Goal: Transaction & Acquisition: Subscribe to service/newsletter

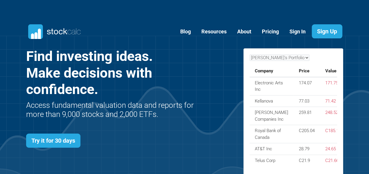
scroll to position [235, 335]
click at [63, 141] on link "Try it for 30 days" at bounding box center [53, 141] width 54 height 14
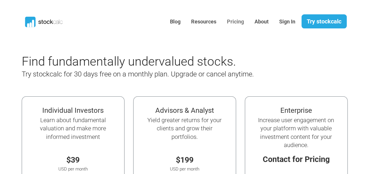
click at [232, 22] on link "Pricing" at bounding box center [236, 22] width 26 height 14
click at [234, 21] on link "Pricing" at bounding box center [236, 22] width 26 height 14
click at [203, 22] on link "Resources" at bounding box center [204, 22] width 34 height 14
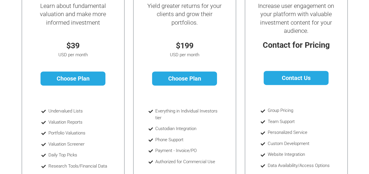
scroll to position [117, 0]
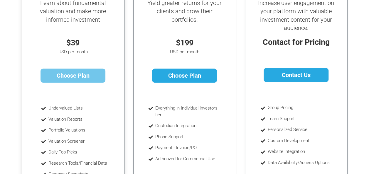
click at [75, 77] on link "Choose Plan" at bounding box center [73, 76] width 65 height 14
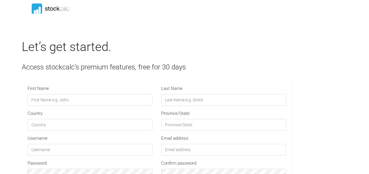
type input "STOCKCALC30"
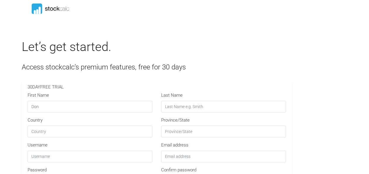
type input "Don"
type input "[PERSON_NAME]"
click at [63, 133] on input "Country" at bounding box center [90, 132] width 125 height 12
type input "[GEOGRAPHIC_DATA]"
type input "CA-AB"
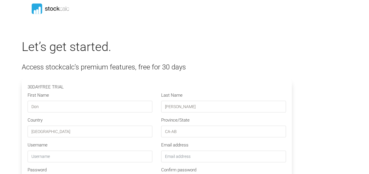
type input "donsather@hotmail.com"
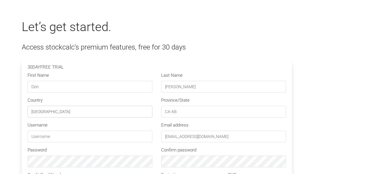
scroll to position [29, 0]
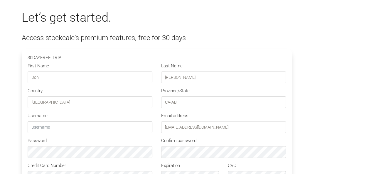
click at [55, 127] on input "text" at bounding box center [90, 128] width 125 height 12
type input "DonS"
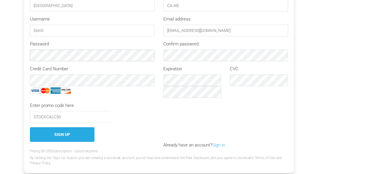
scroll to position [117, 0]
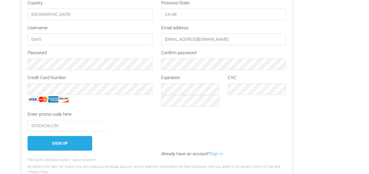
click at [122, 117] on div "Ninjatrader Machine Id" at bounding box center [179, 121] width 134 height 21
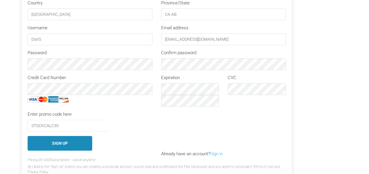
click at [63, 142] on button "Sign Up" at bounding box center [60, 143] width 65 height 15
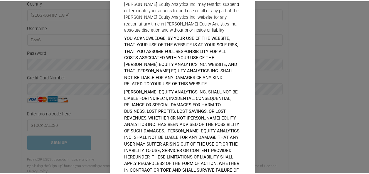
scroll to position [2580, 0]
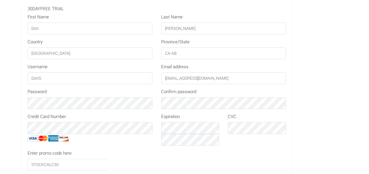
scroll to position [0, 0]
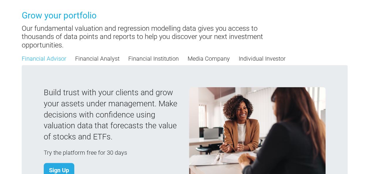
scroll to position [499, 0]
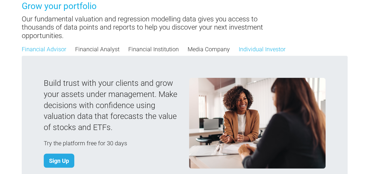
click at [270, 49] on link "Individual Investor" at bounding box center [262, 49] width 47 height 9
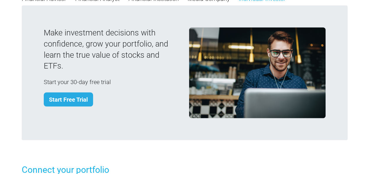
scroll to position [528, 0]
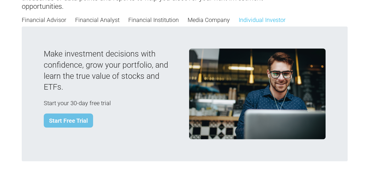
click at [73, 114] on link "Start Free Trial" at bounding box center [68, 121] width 49 height 14
